Goal: Transaction & Acquisition: Purchase product/service

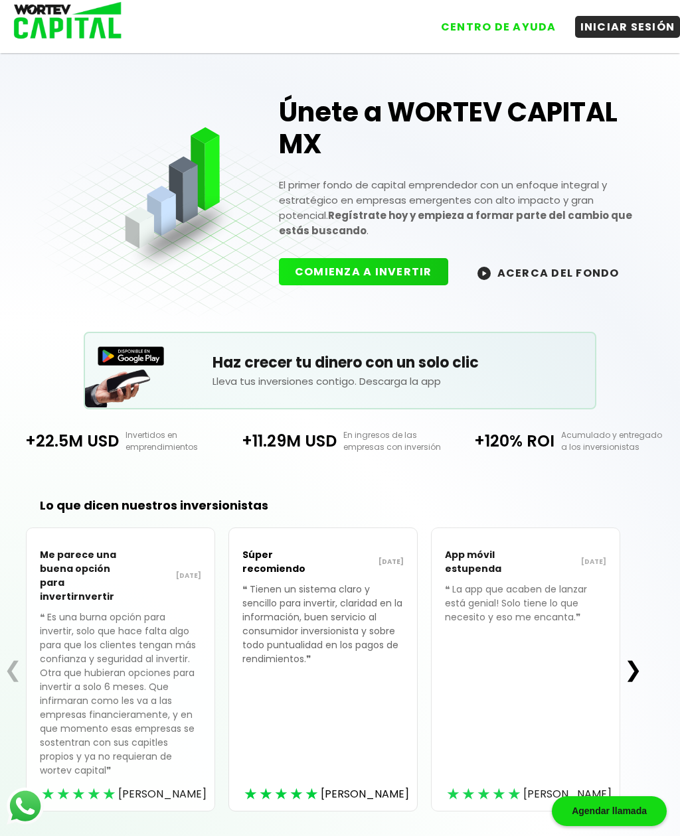
click at [621, 24] on button "INICIAR SESIÓN" at bounding box center [628, 27] width 106 height 22
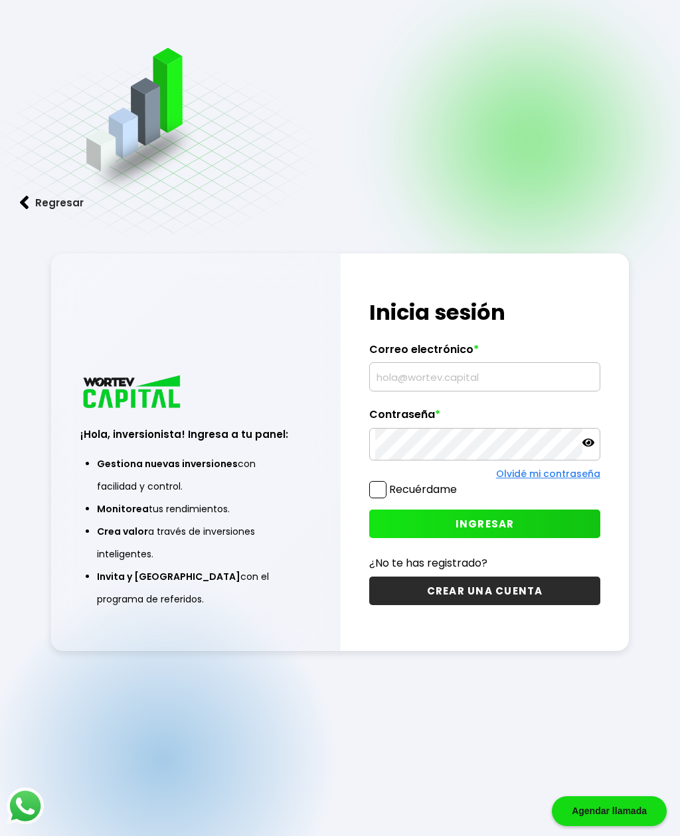
click at [479, 391] on input "text" at bounding box center [484, 377] width 218 height 28
type input "[EMAIL_ADDRESS][DOMAIN_NAME]"
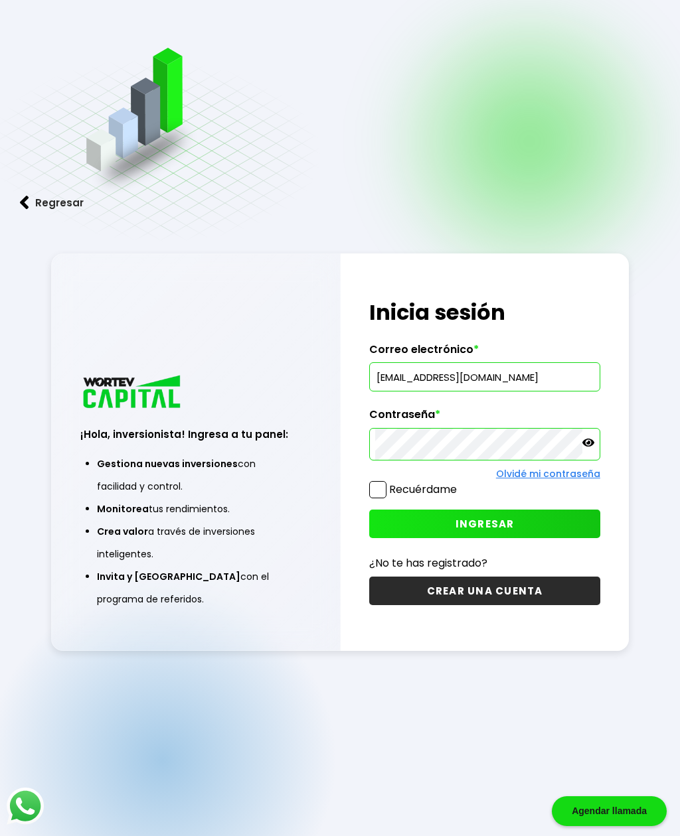
click at [590, 449] on icon at bounding box center [588, 443] width 12 height 12
click at [525, 538] on button "INGRESAR" at bounding box center [484, 524] width 230 height 29
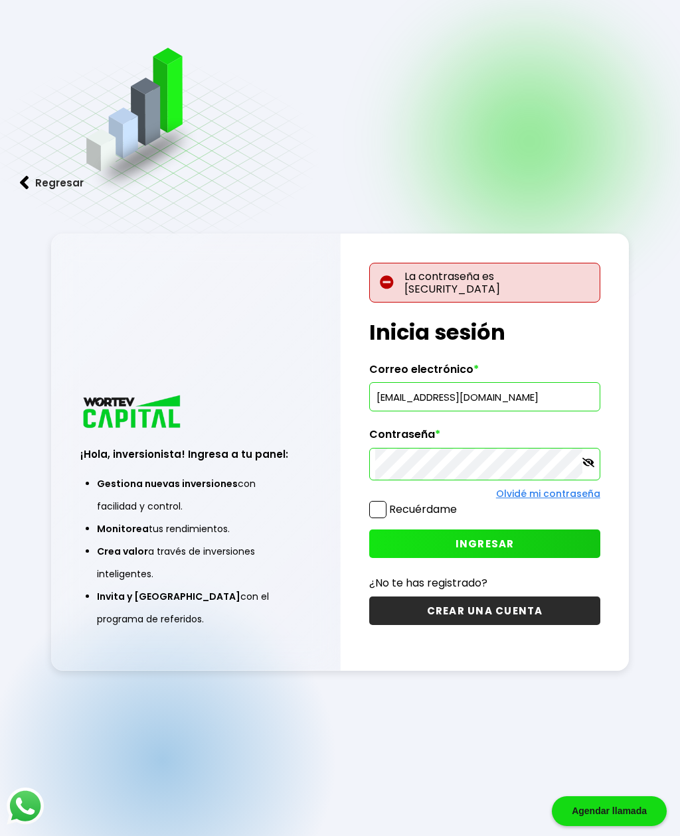
click at [549, 411] on input "[EMAIL_ADDRESS][DOMAIN_NAME]" at bounding box center [484, 397] width 218 height 28
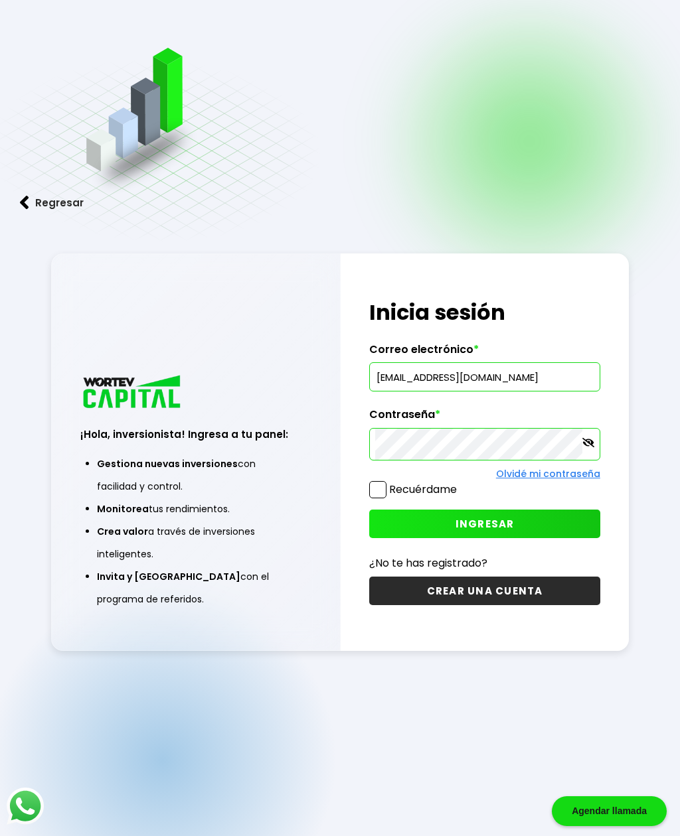
click at [511, 531] on span "INGRESAR" at bounding box center [484, 524] width 59 height 14
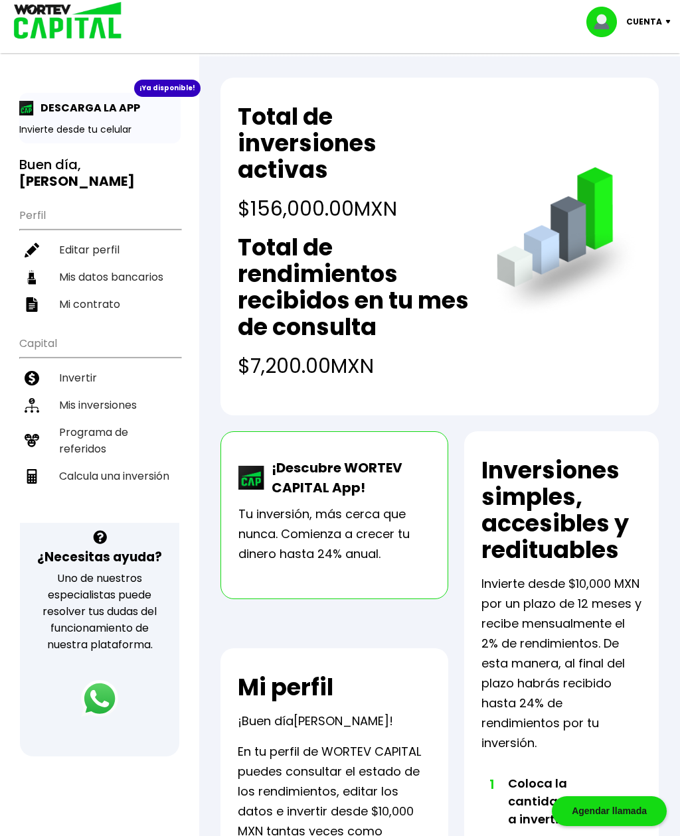
click at [70, 364] on li "Invertir" at bounding box center [99, 377] width 161 height 27
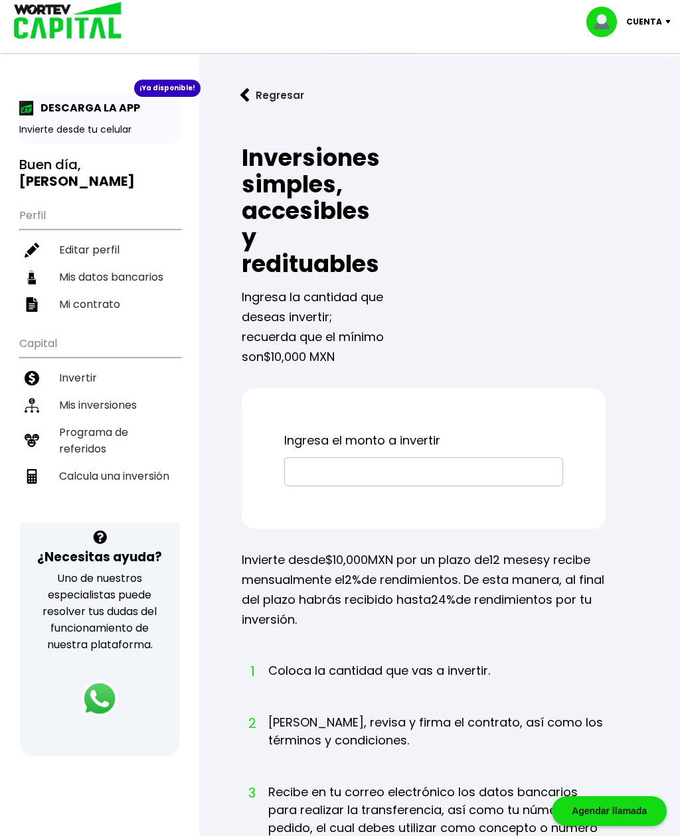
click at [396, 476] on input "text" at bounding box center [423, 472] width 267 height 28
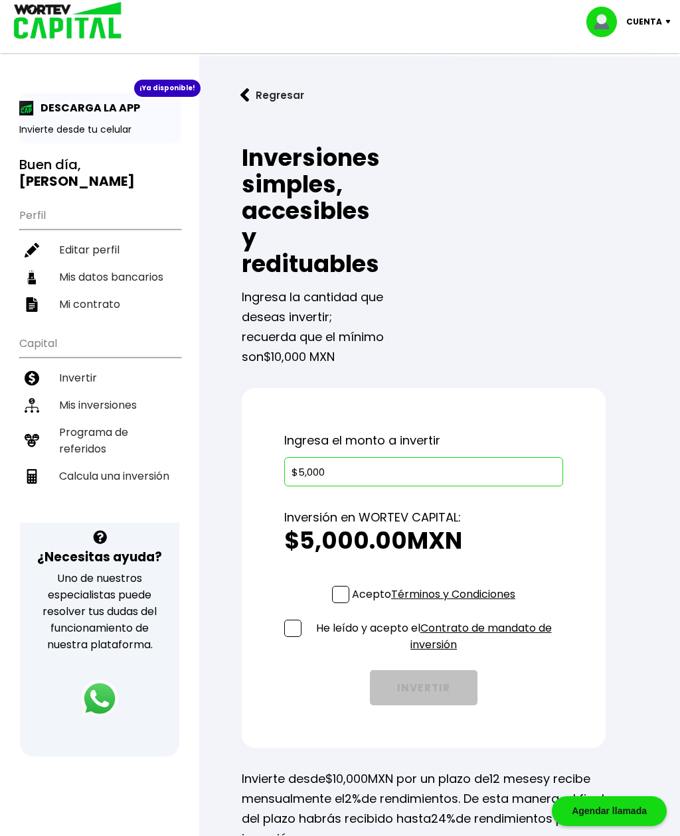
type input "$50,000"
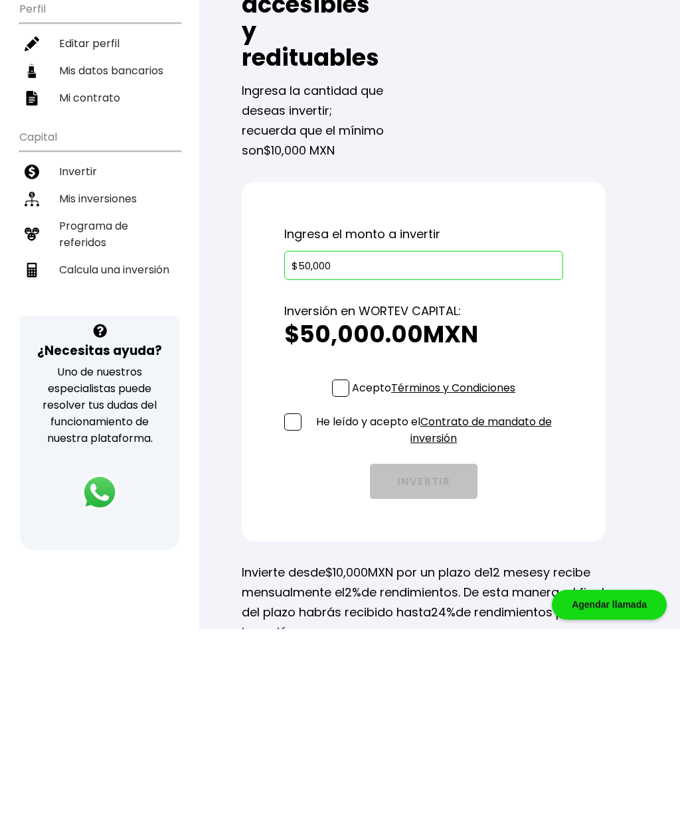
click at [352, 586] on p "Acepto Términos y Condiciones" at bounding box center [433, 594] width 163 height 17
click at [436, 605] on input "Acepto Términos y Condiciones" at bounding box center [436, 605] width 0 height 0
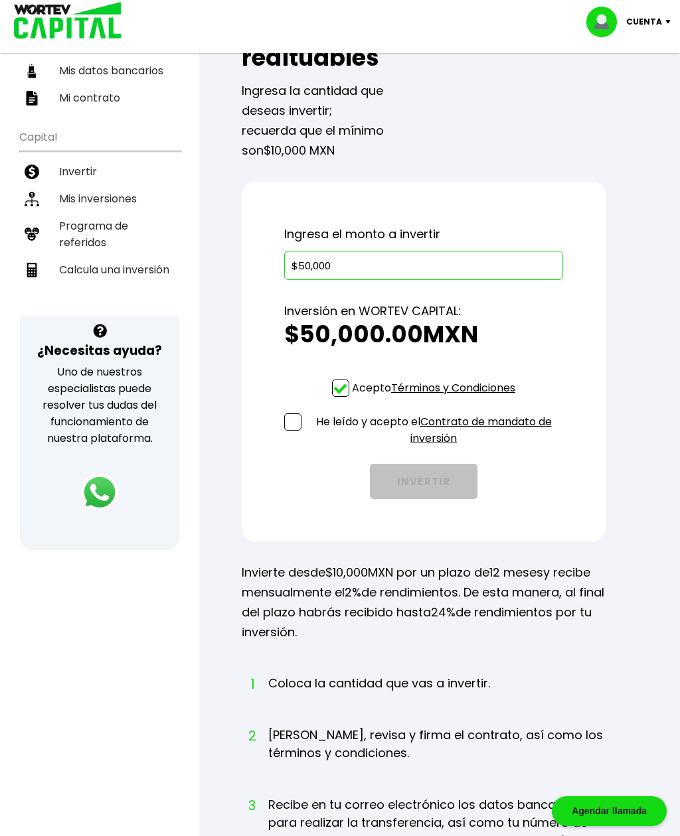
click at [294, 422] on span at bounding box center [292, 422] width 17 height 17
click at [436, 449] on input "He leído y acepto el Contrato de mandato de inversión" at bounding box center [436, 449] width 0 height 0
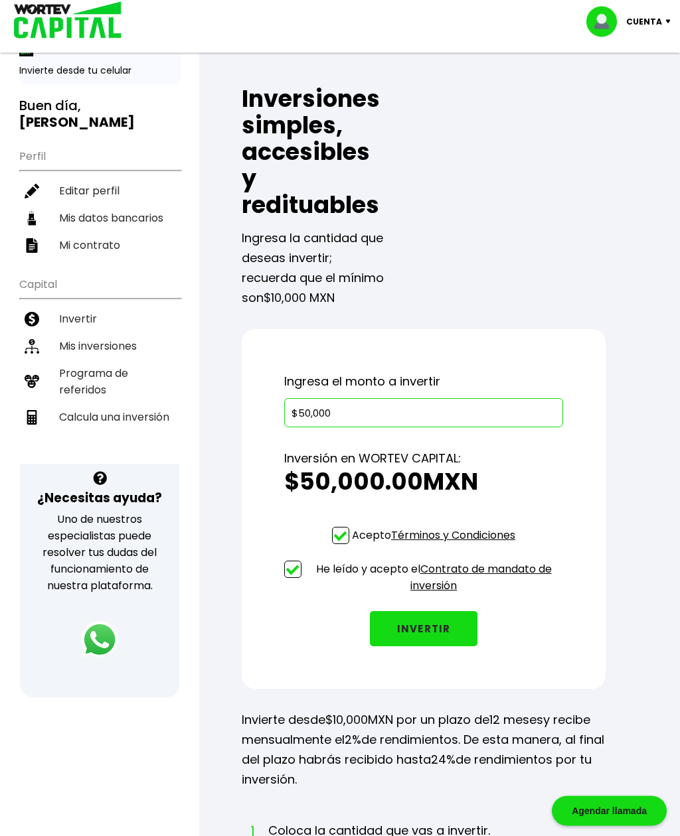
scroll to position [0, 0]
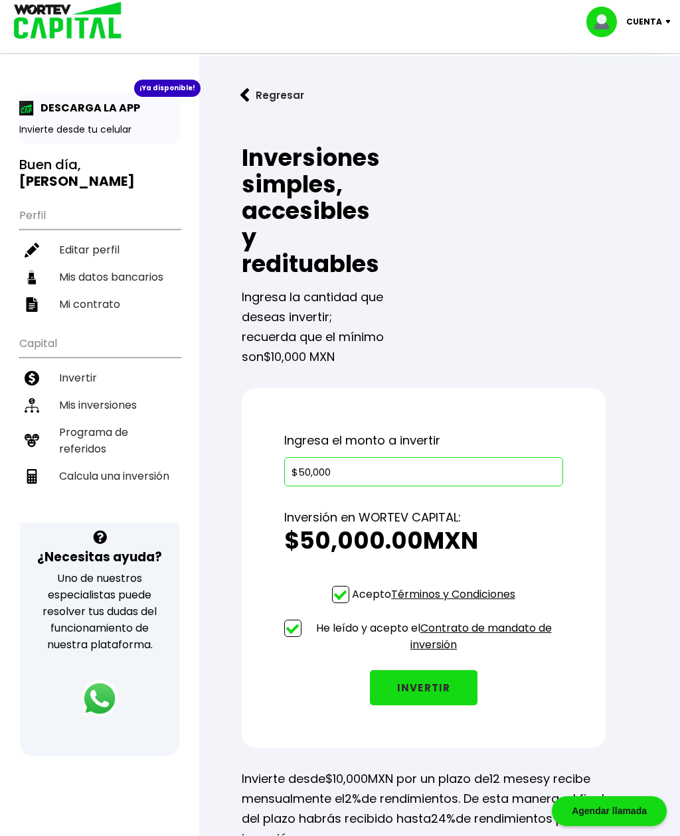
click at [447, 691] on button "INVERTIR" at bounding box center [424, 687] width 108 height 35
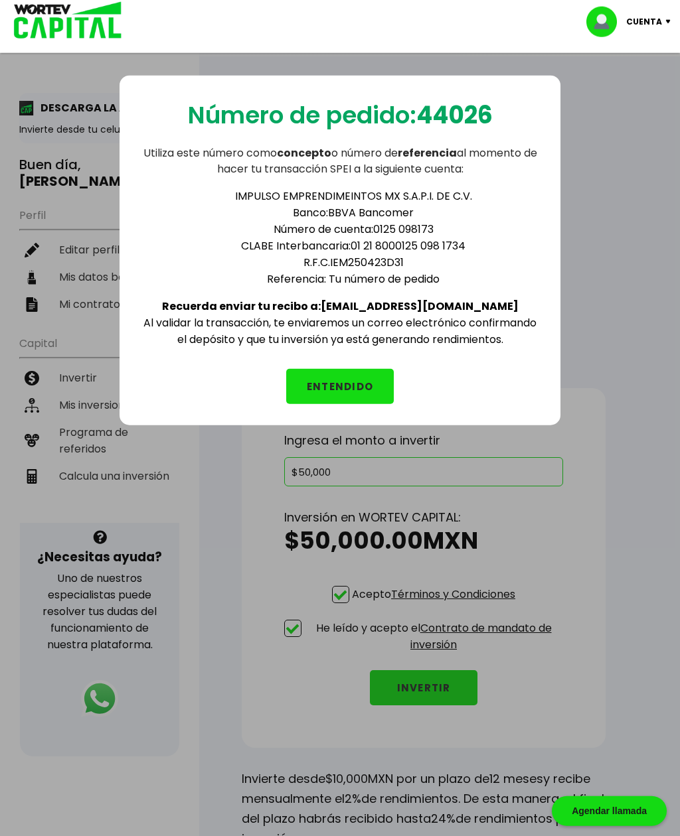
scroll to position [10, 0]
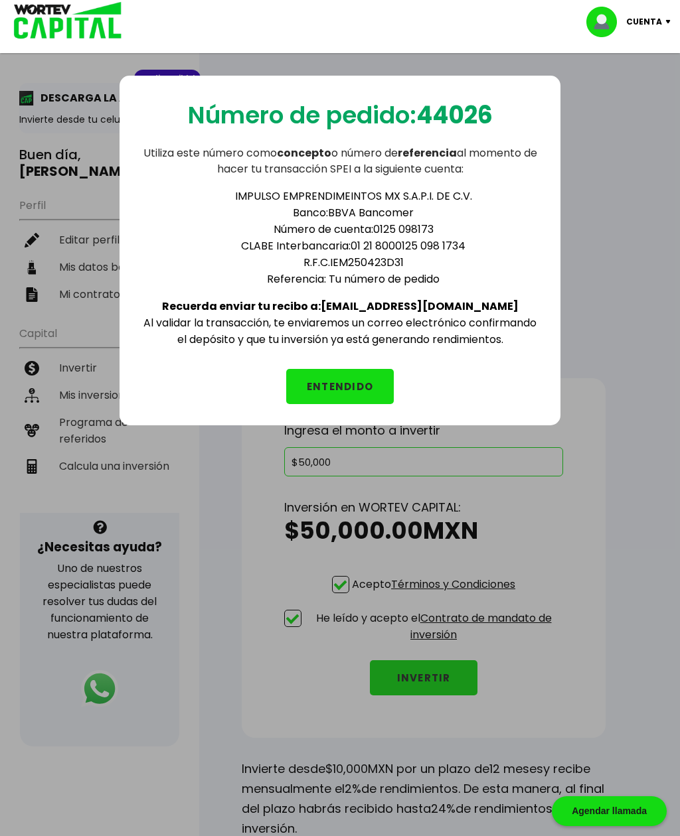
click at [363, 390] on button "ENTENDIDO" at bounding box center [340, 386] width 108 height 35
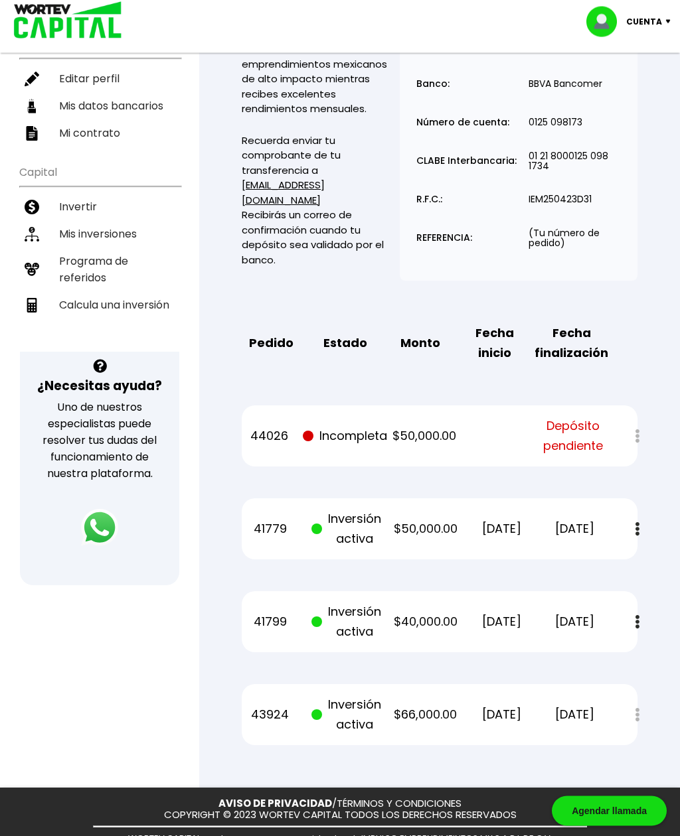
scroll to position [175, 0]
